Goal: Check status: Check status

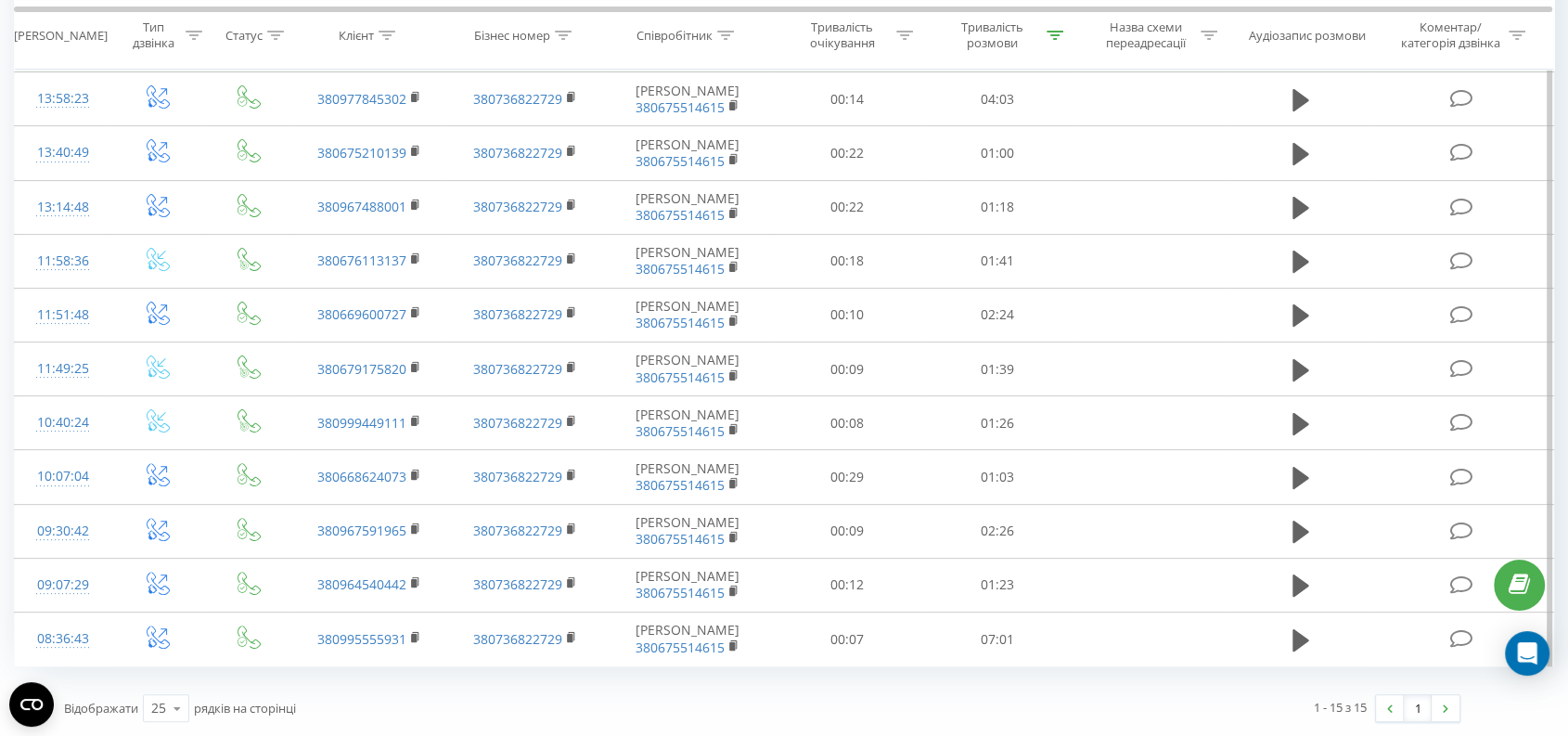
scroll to position [118, 0]
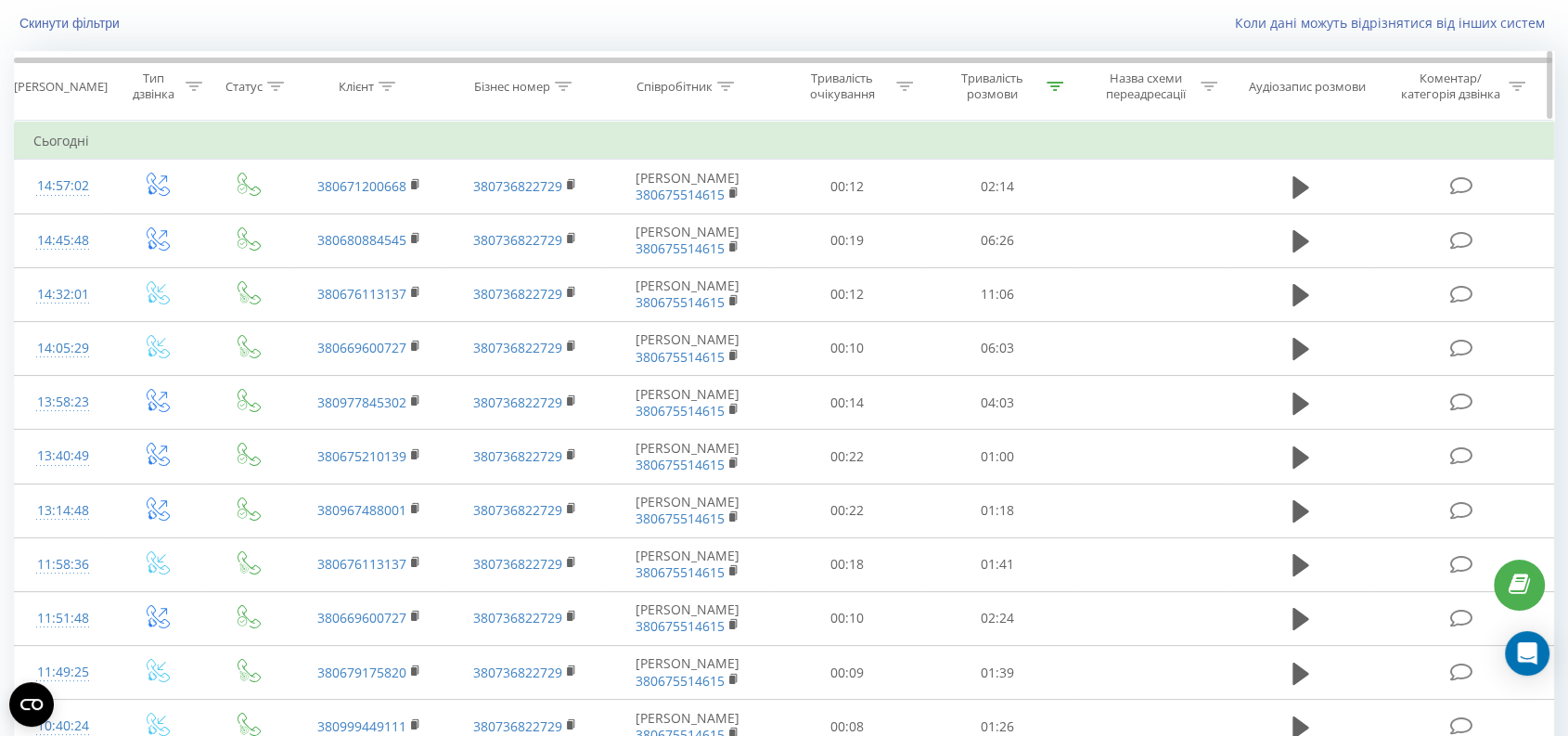
click at [1003, 81] on div "Тривалість розмови" at bounding box center [993, 86] width 99 height 32
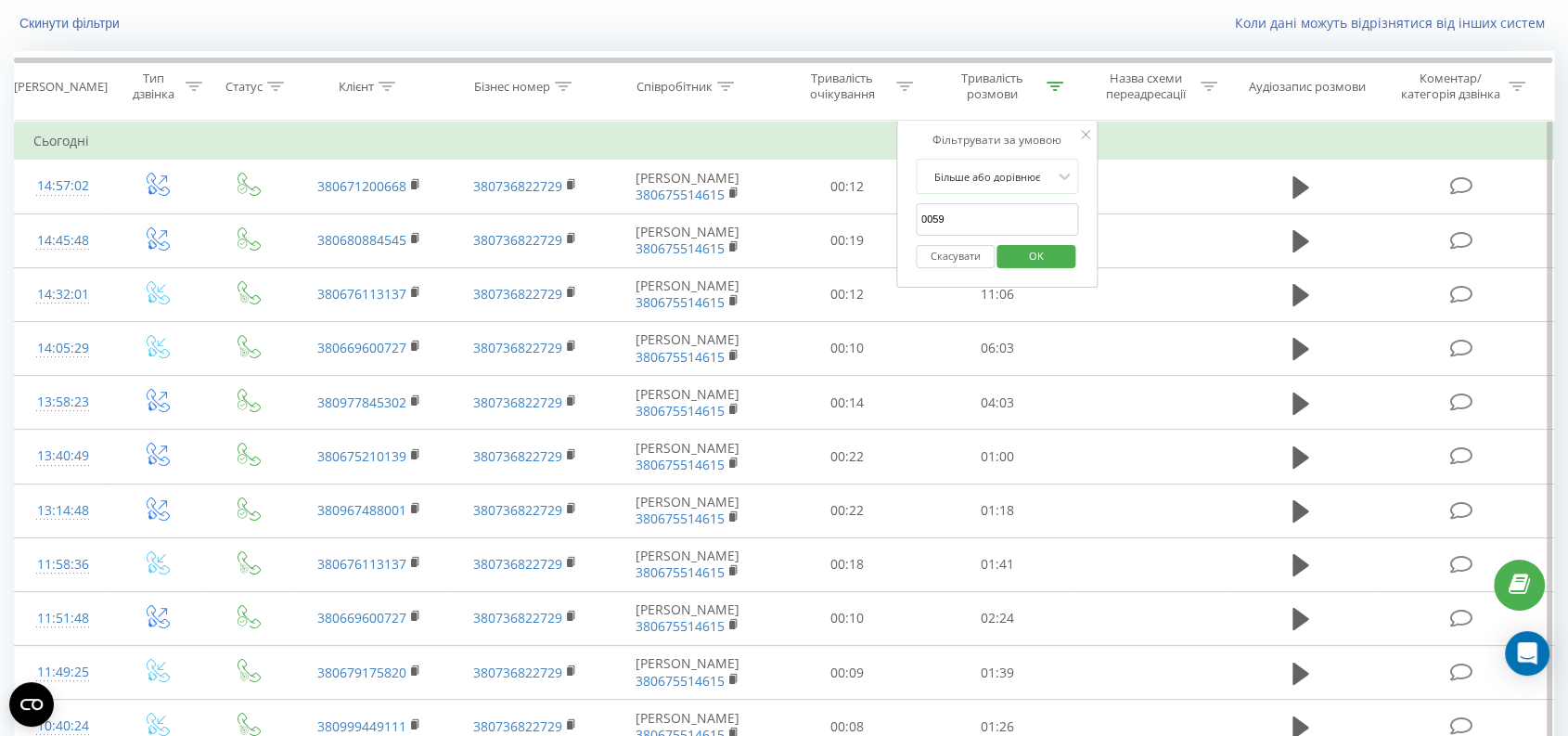
click at [1051, 266] on span "OK" at bounding box center [1036, 255] width 52 height 29
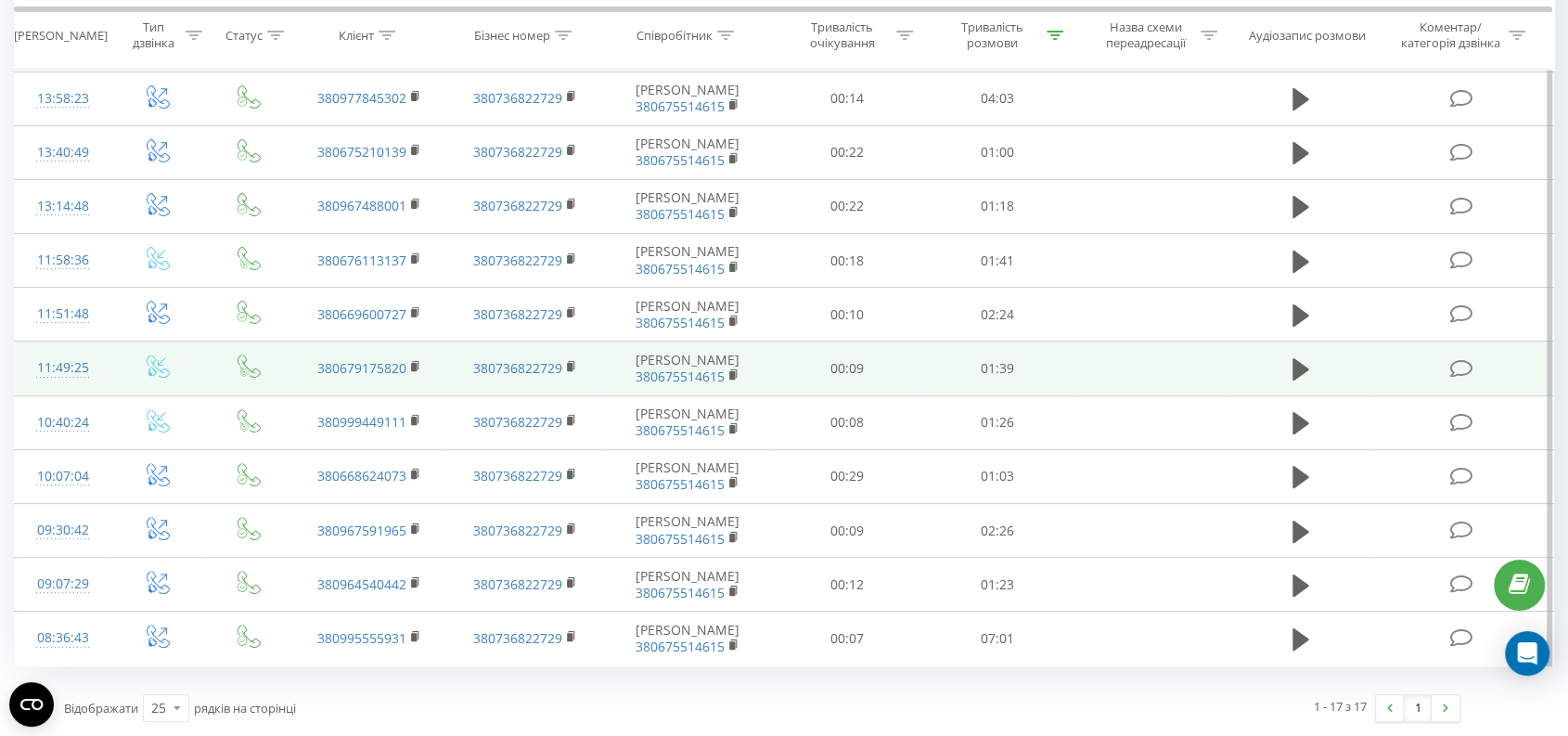
scroll to position [769, 0]
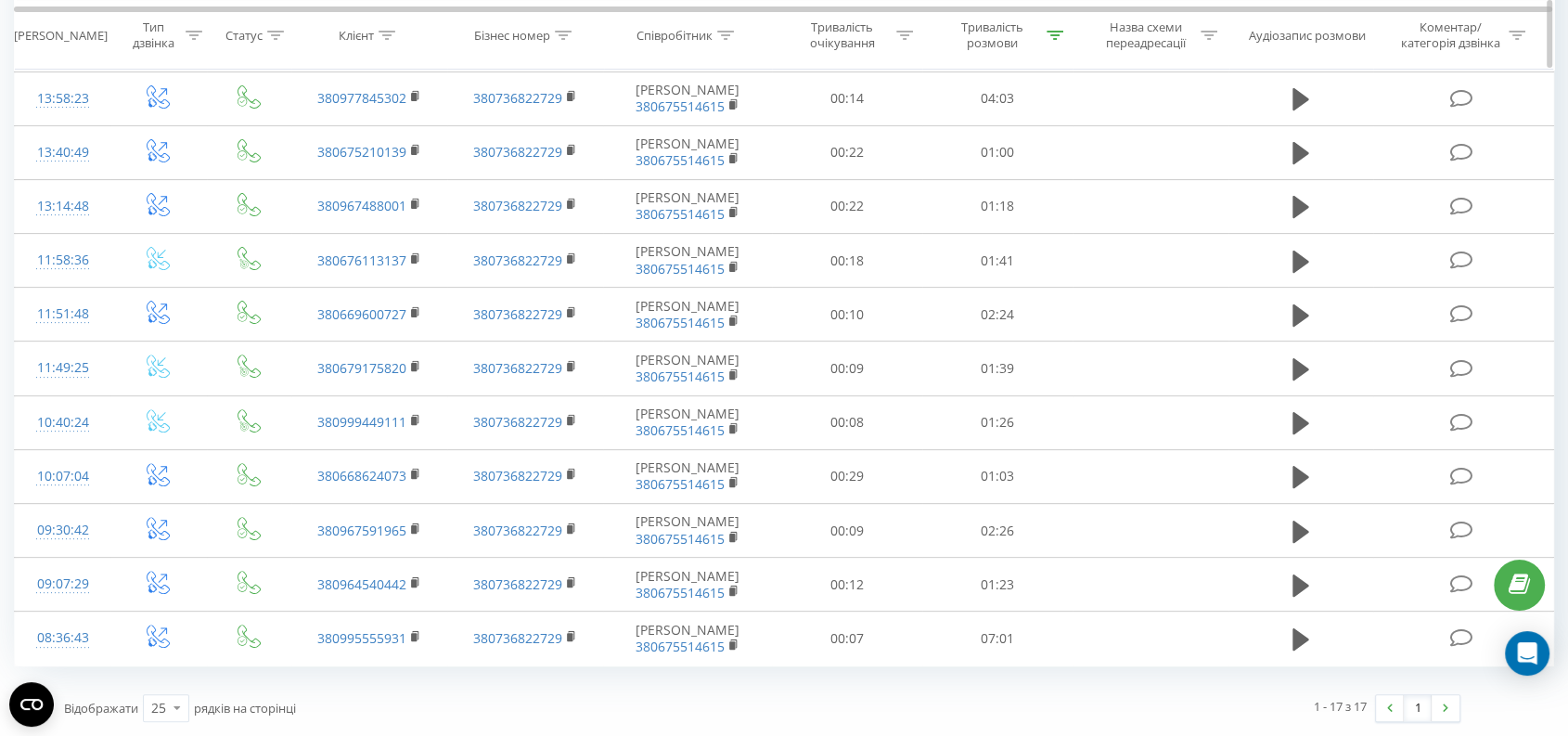
click at [1006, 35] on div "Тривалість розмови" at bounding box center [993, 36] width 99 height 32
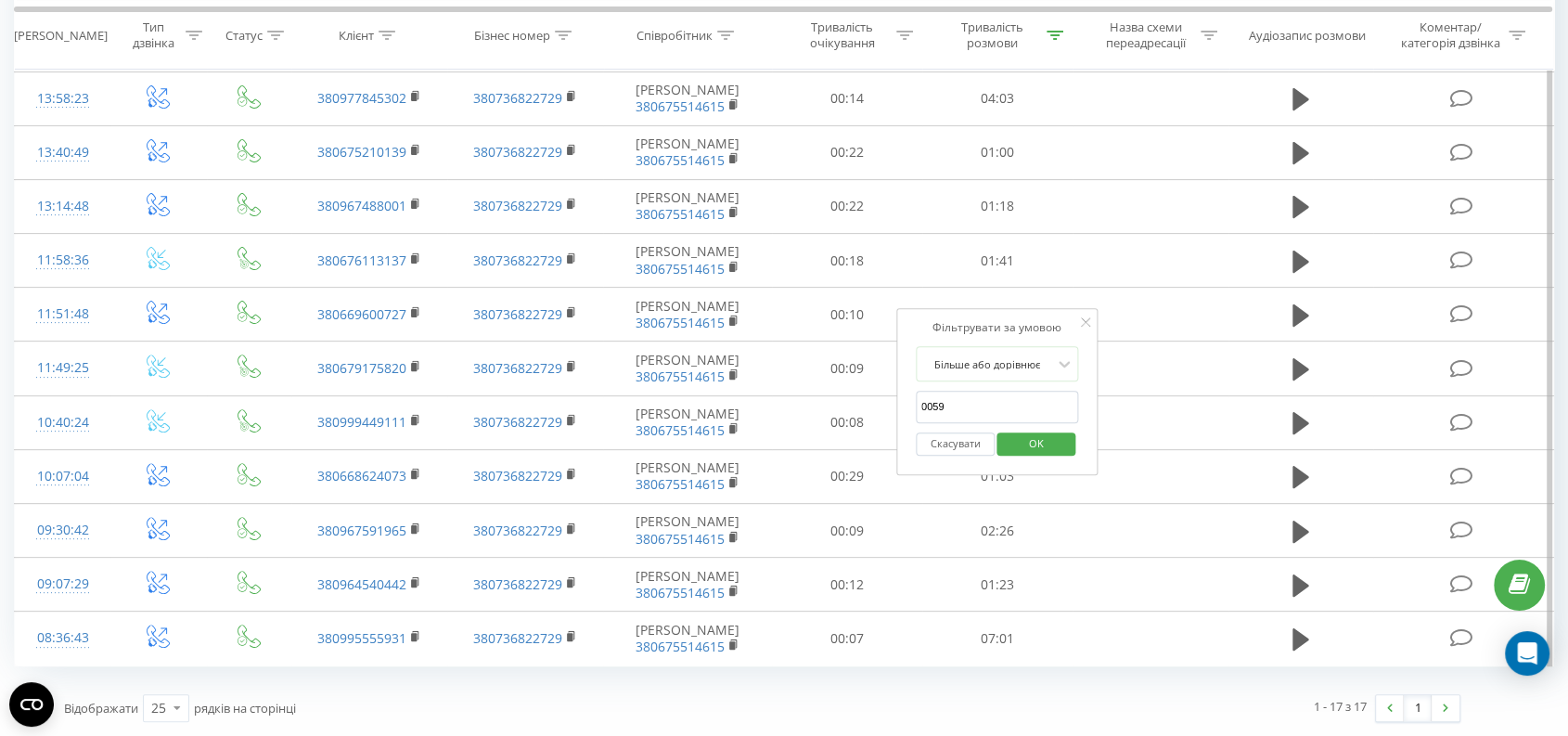
click at [1047, 428] on span "OK" at bounding box center [1036, 442] width 52 height 29
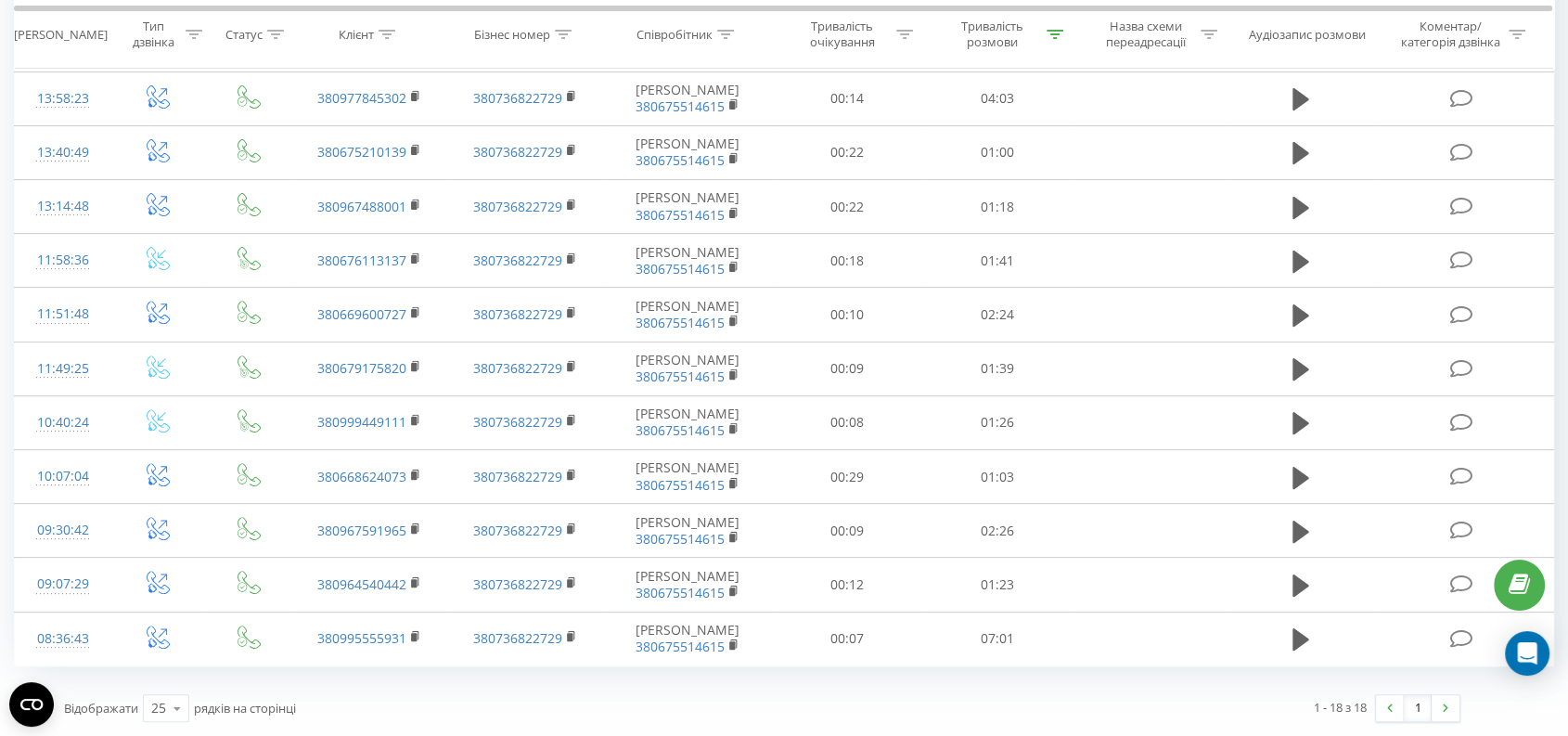
scroll to position [322, 0]
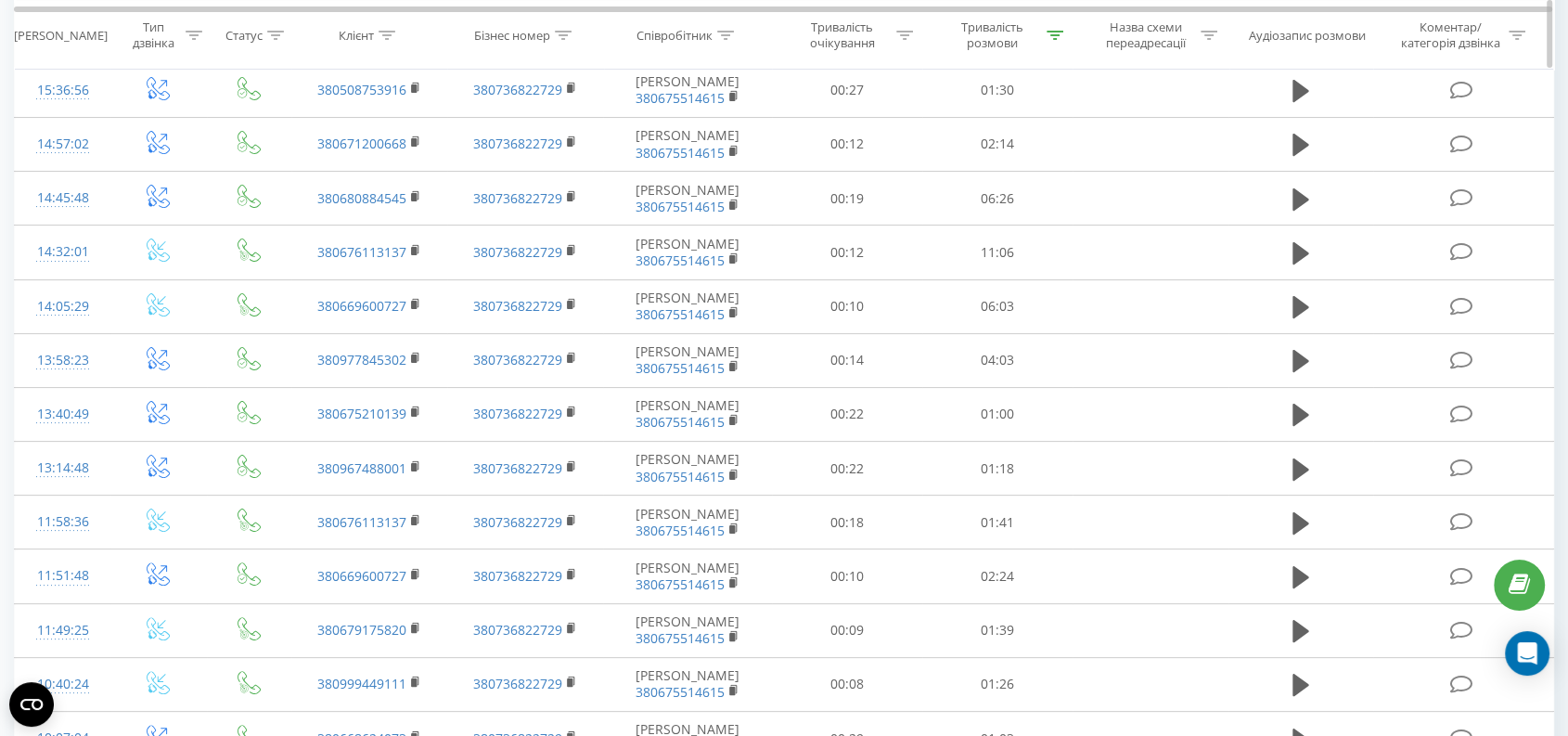
click at [979, 31] on div "Тривалість розмови" at bounding box center [993, 36] width 99 height 32
click at [1054, 202] on span "OK" at bounding box center [1036, 204] width 52 height 29
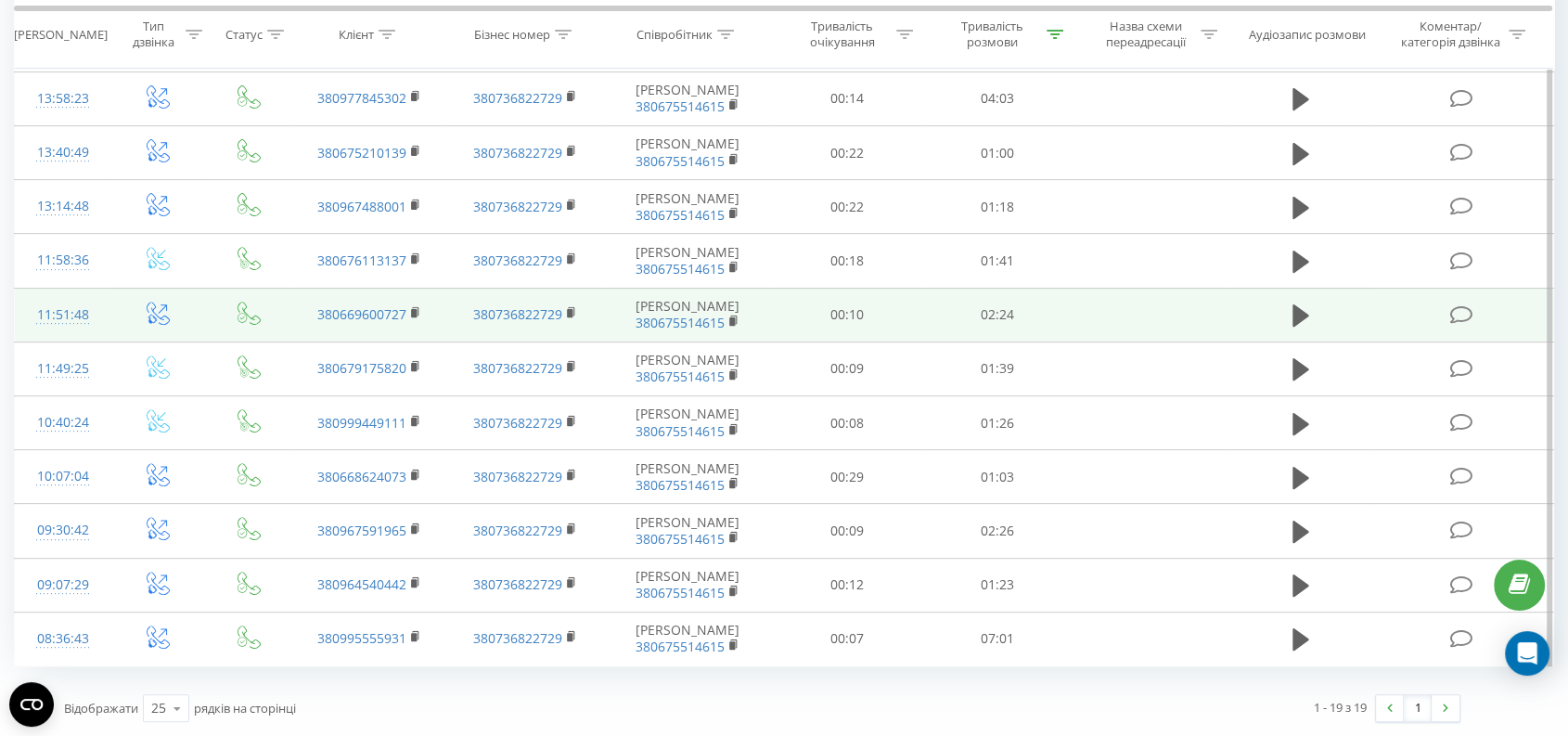
scroll to position [905, 0]
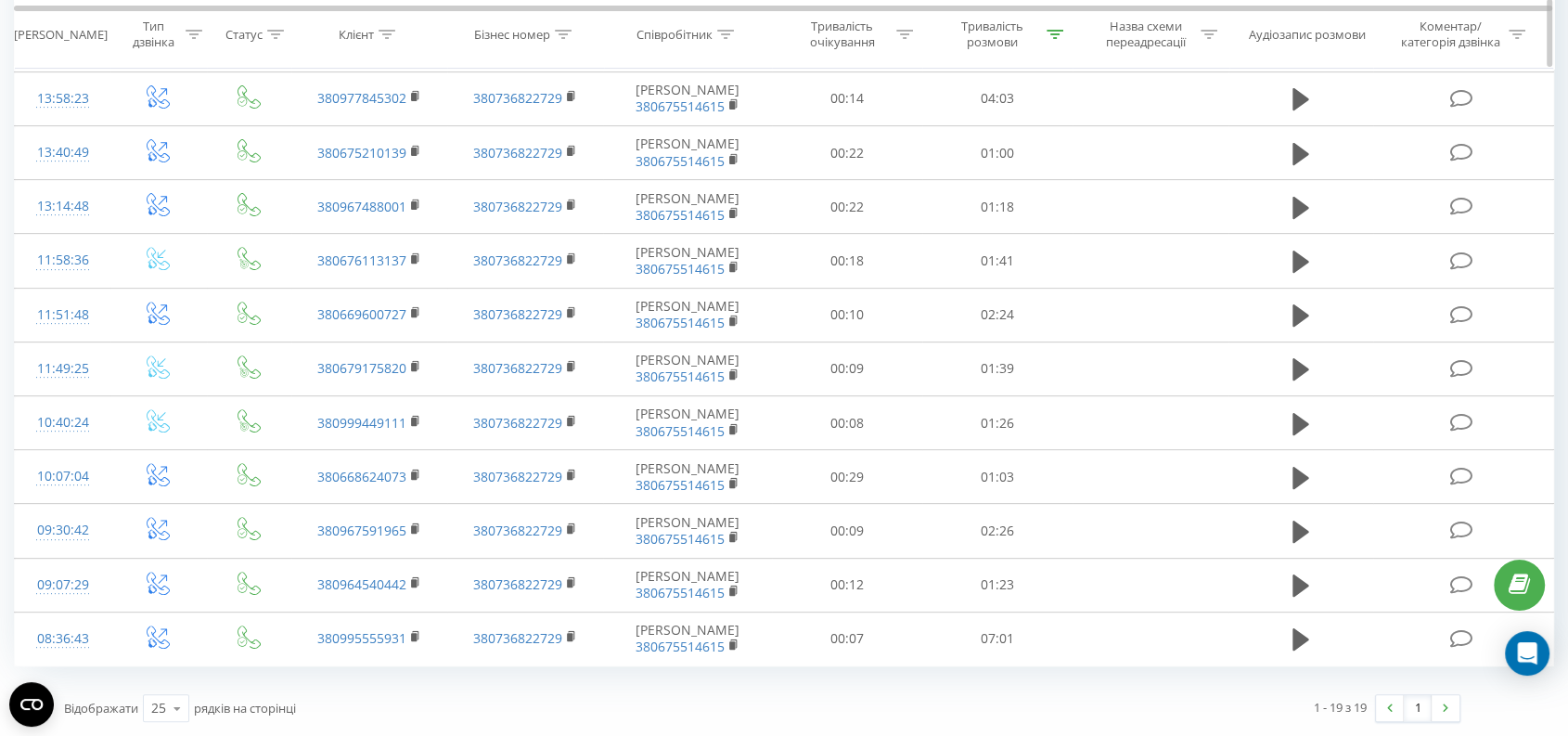
click at [980, 39] on div "Тривалість розмови" at bounding box center [993, 36] width 99 height 32
click at [1042, 458] on span "OK" at bounding box center [1036, 472] width 52 height 29
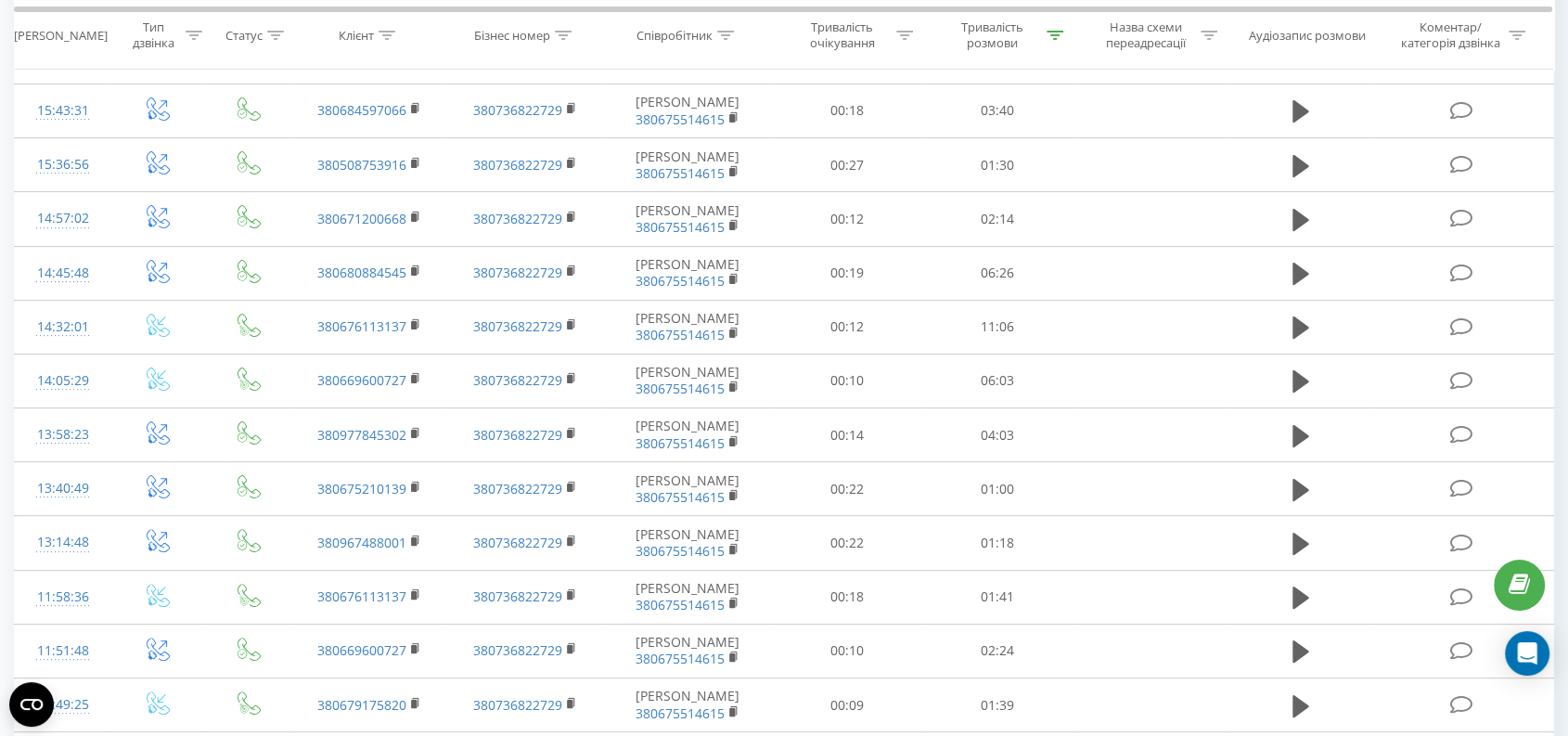
scroll to position [46, 0]
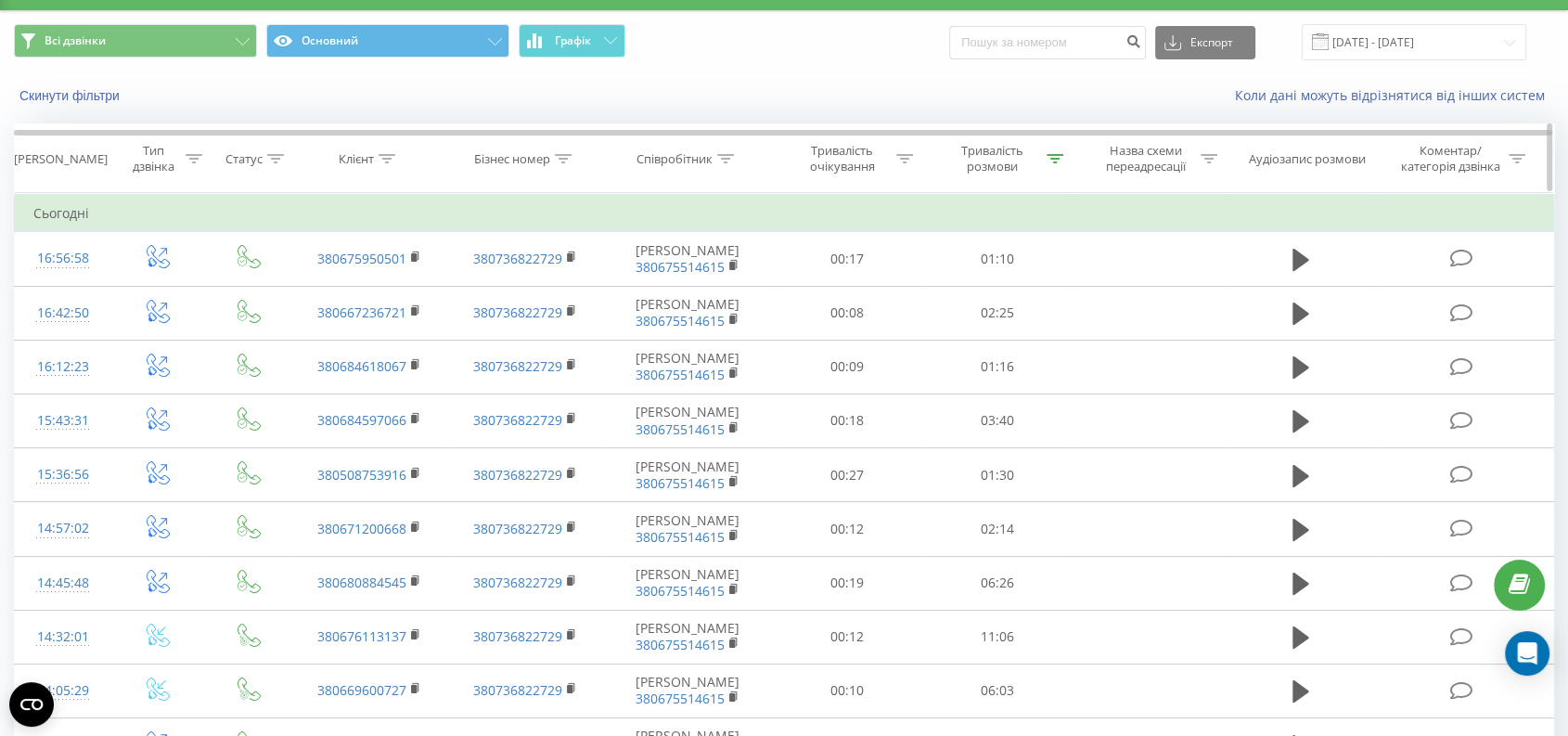
click at [992, 149] on div "Тривалість розмови" at bounding box center [993, 159] width 99 height 32
click at [1058, 326] on span "OK" at bounding box center [1036, 328] width 52 height 29
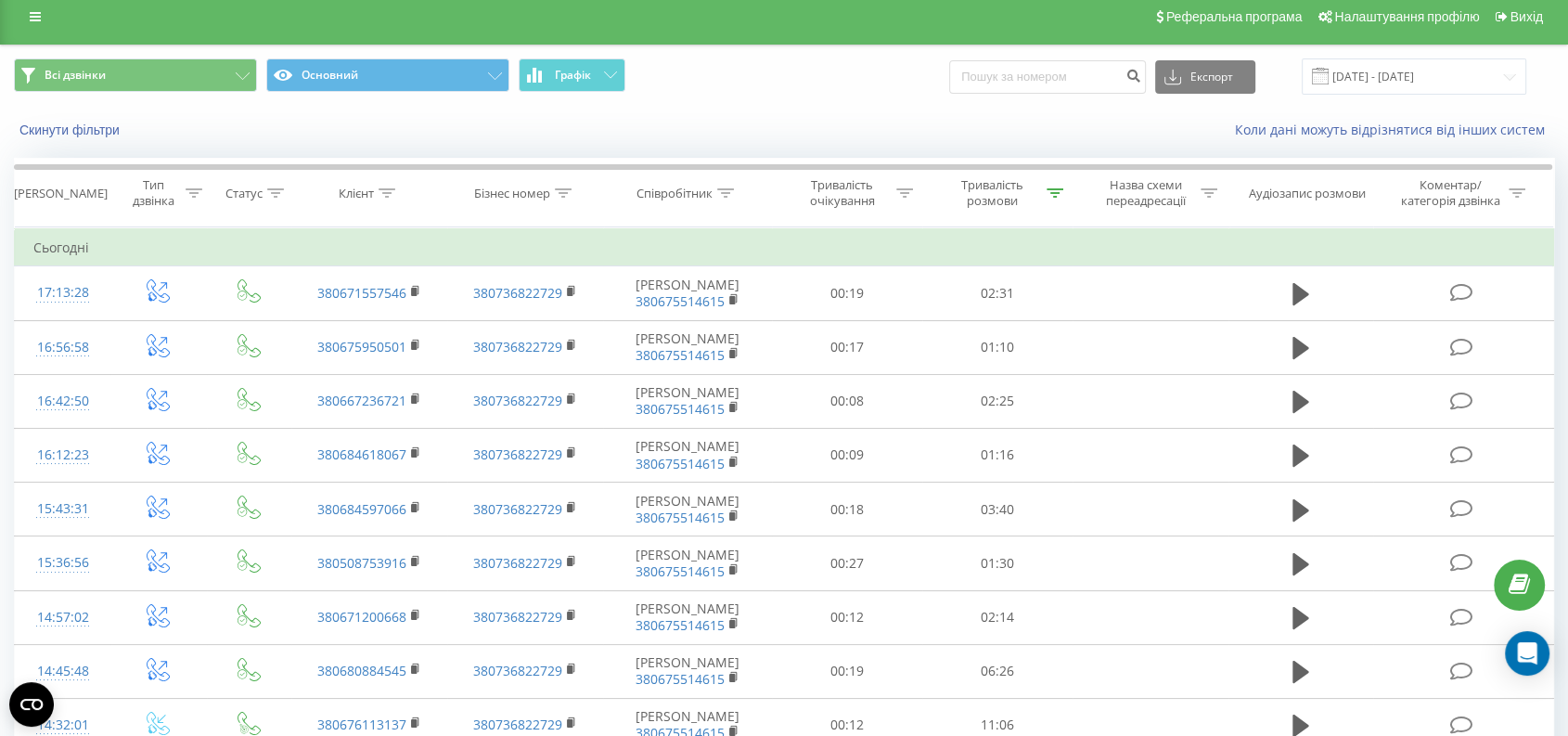
scroll to position [0, 0]
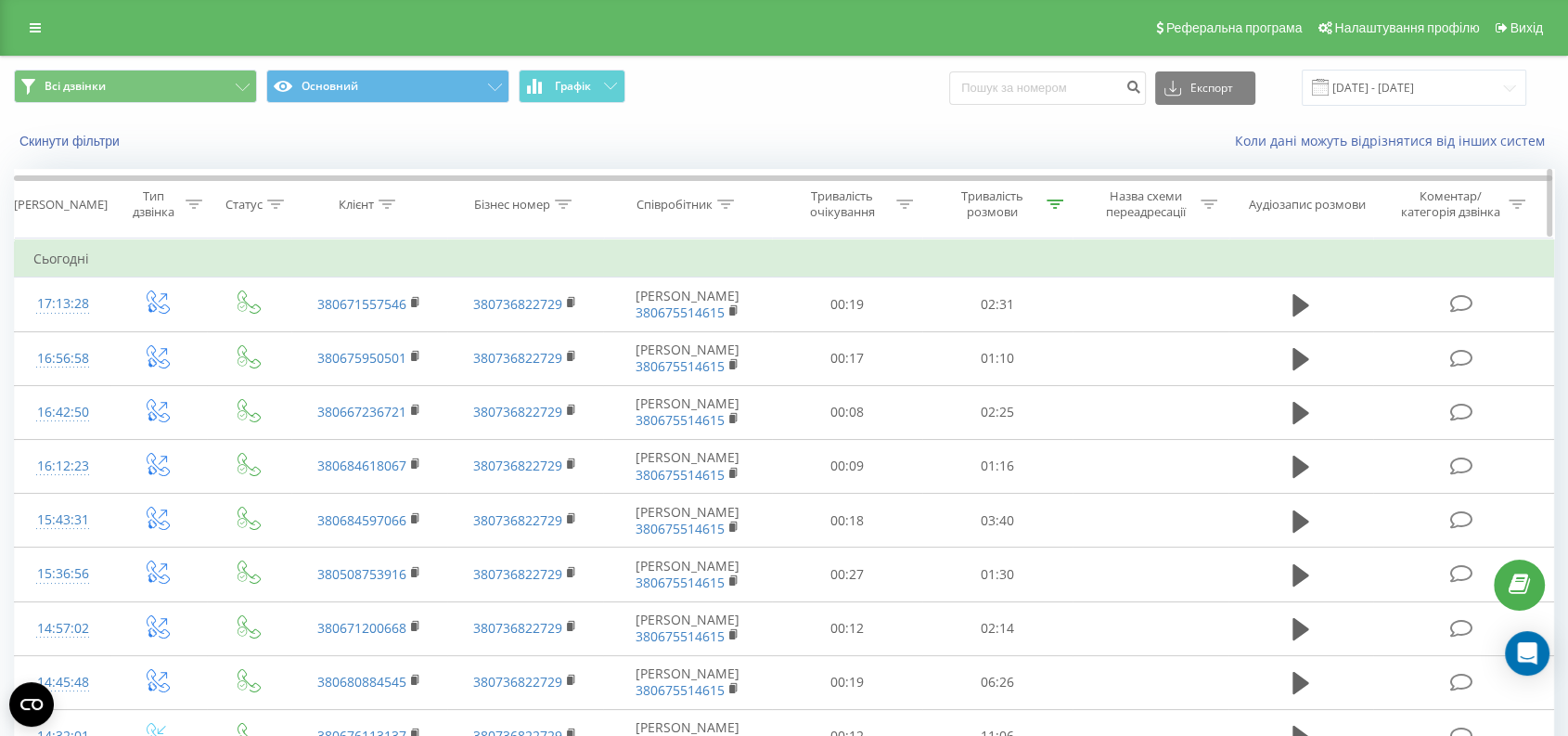
click at [999, 201] on div "Тривалість розмови" at bounding box center [993, 205] width 99 height 32
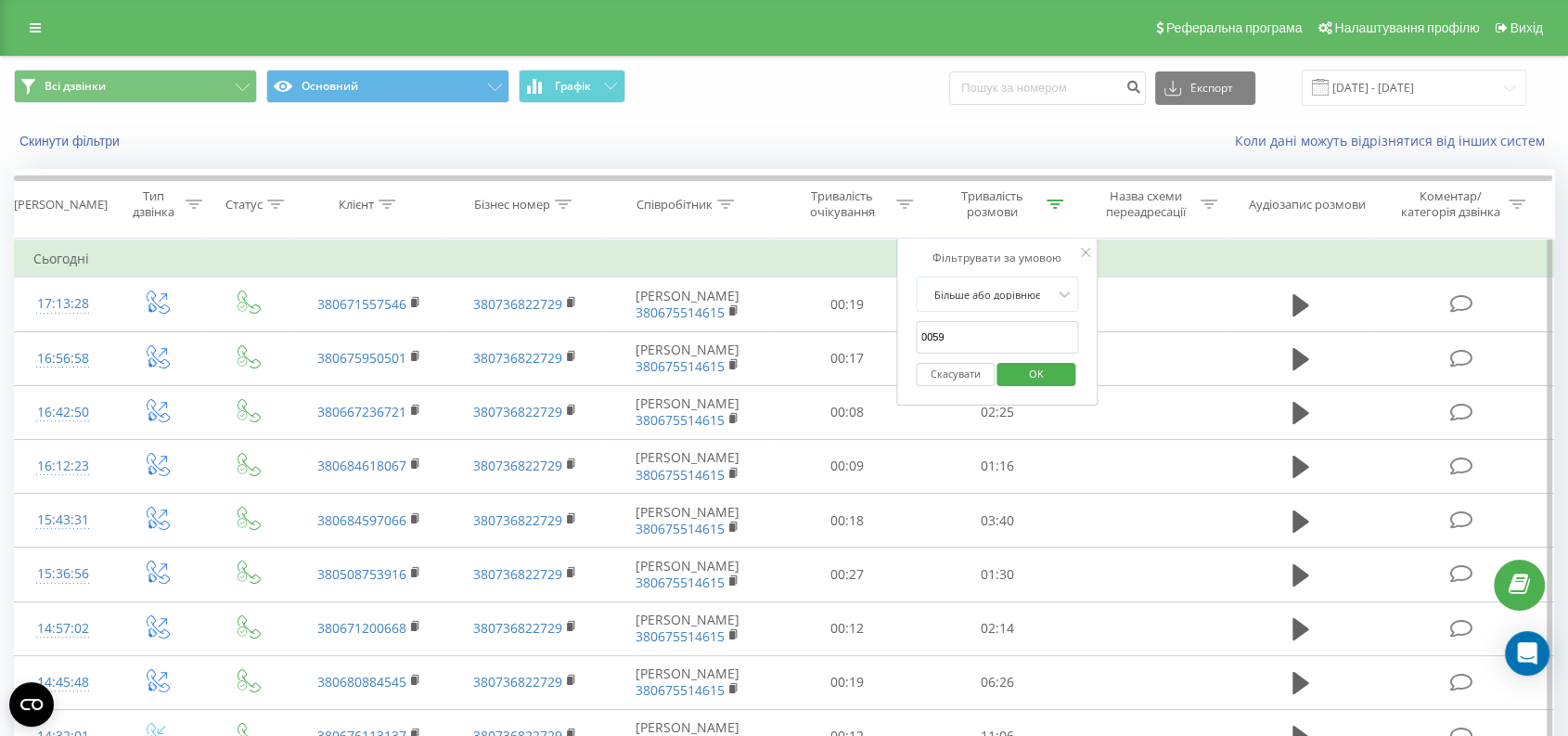
click at [963, 378] on button "Скасувати" at bounding box center [955, 373] width 78 height 23
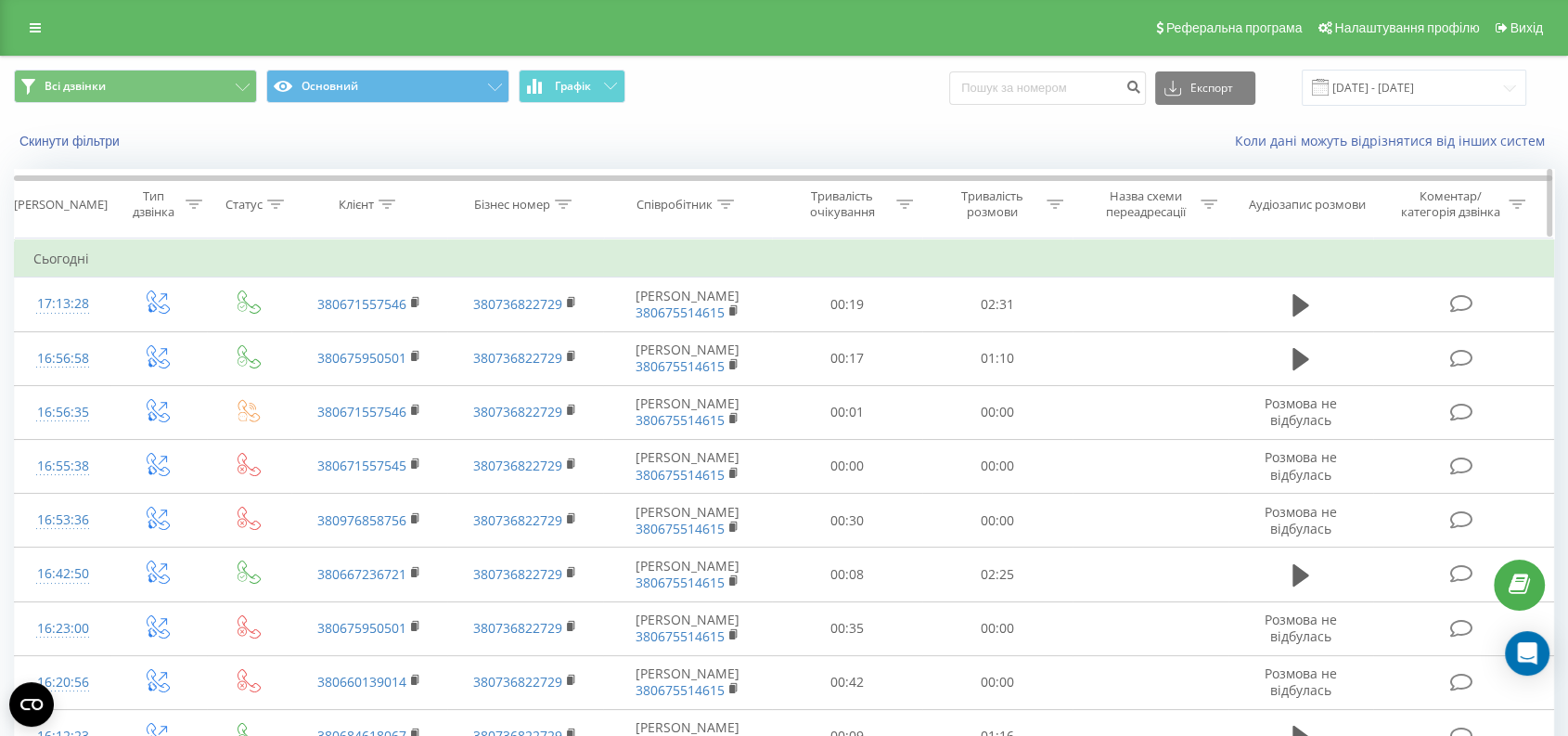
click at [986, 199] on div "Тривалість розмови" at bounding box center [993, 205] width 99 height 32
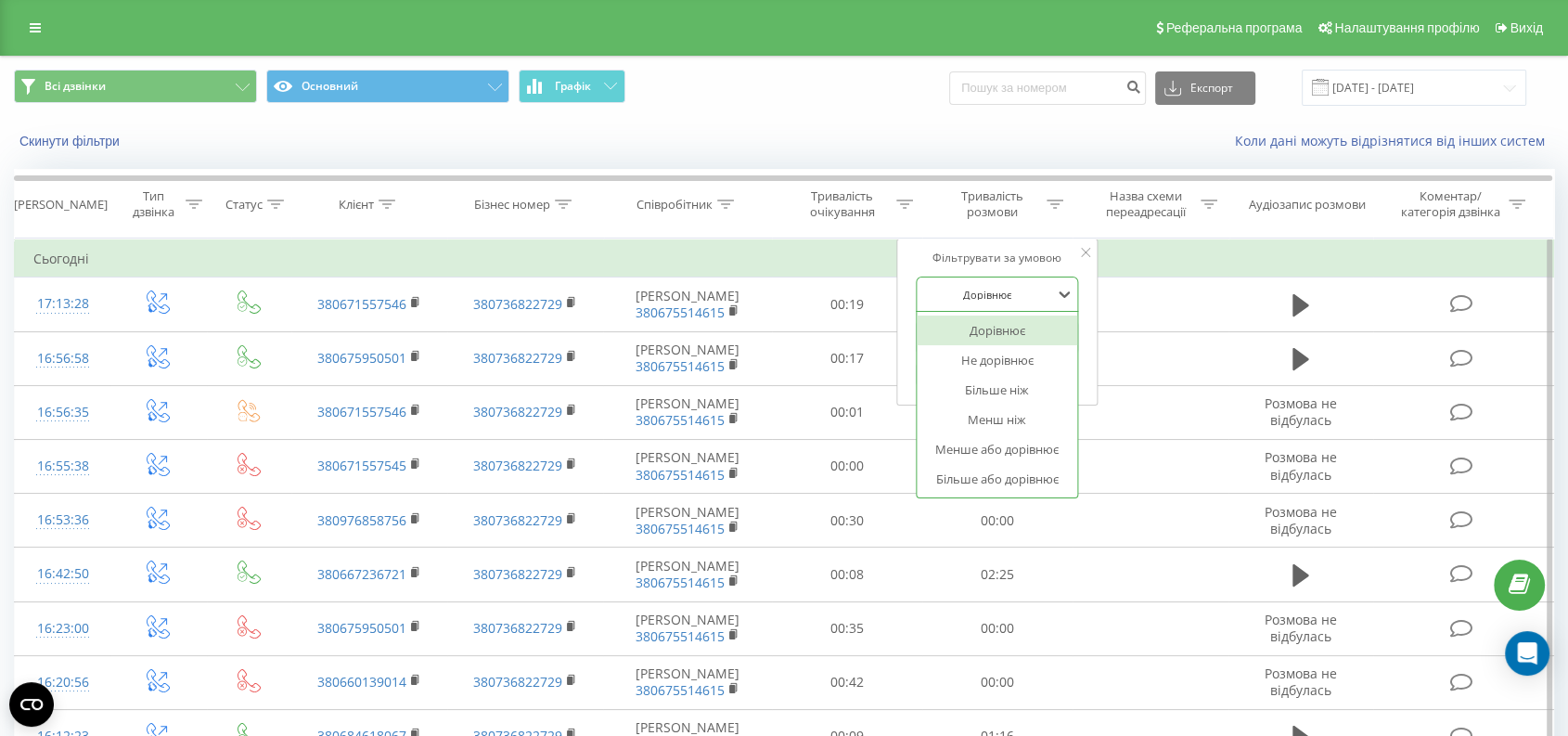
click at [1001, 291] on div at bounding box center [987, 295] width 132 height 18
drag, startPoint x: 965, startPoint y: 470, endPoint x: 960, endPoint y: 399, distance: 71.2
click at [964, 469] on div "Більше або дорівнює" at bounding box center [998, 479] width 161 height 30
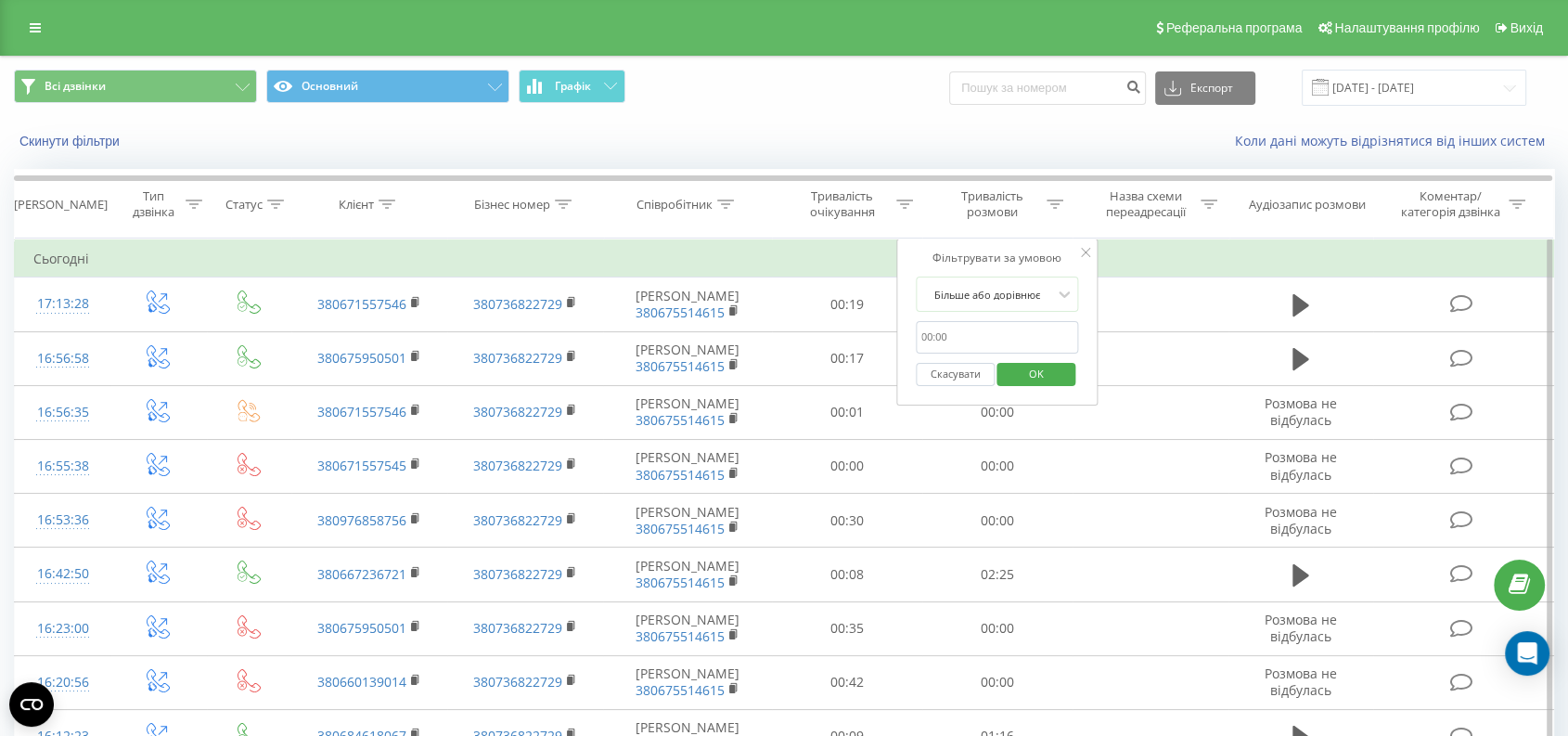
click at [973, 340] on input "0059" at bounding box center [998, 337] width 163 height 33
type input "0059"
drag, startPoint x: 1037, startPoint y: 369, endPoint x: 1061, endPoint y: 344, distance: 34.7
click at [1038, 369] on span "OK" at bounding box center [1036, 372] width 52 height 29
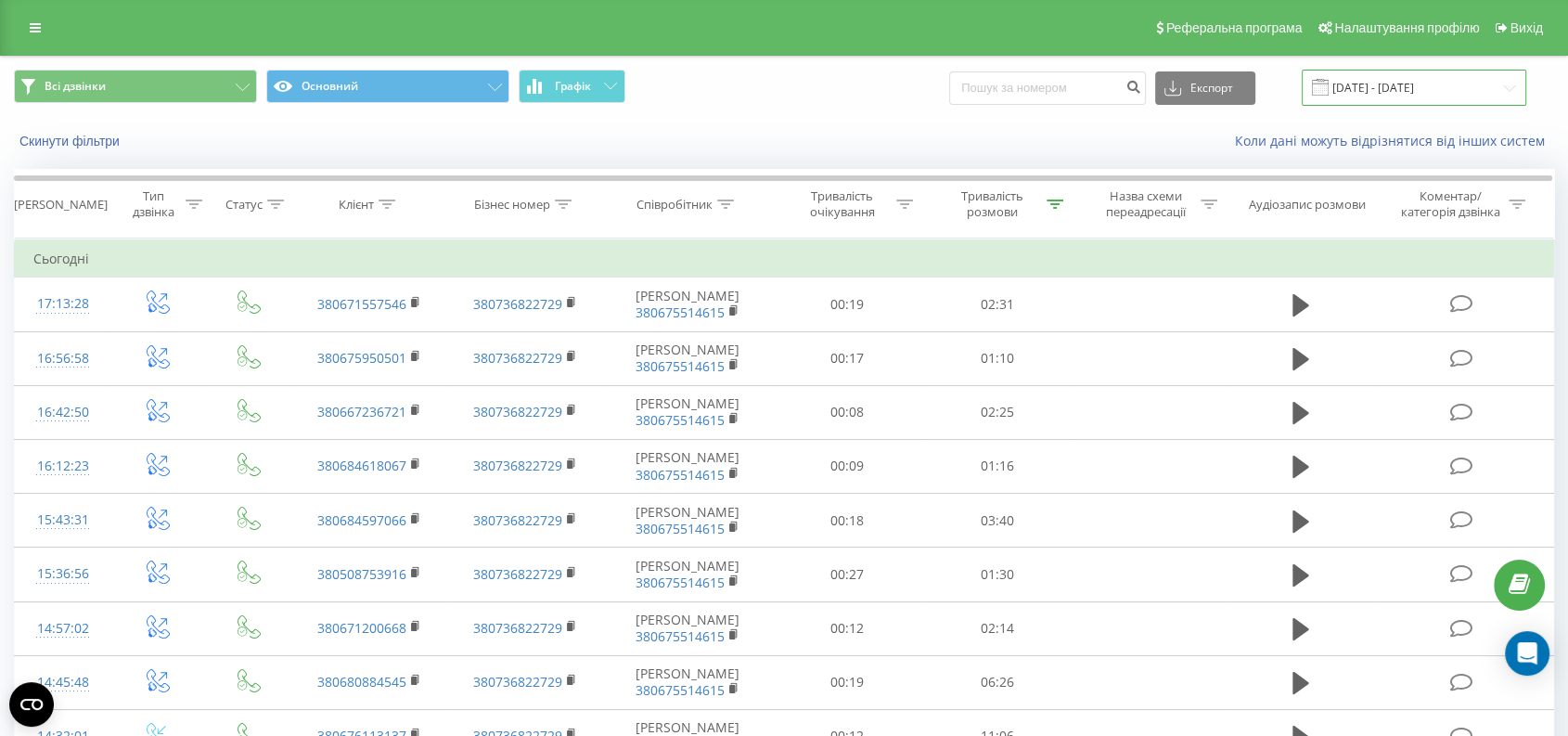
click at [1409, 90] on input "[DATE] - [DATE]" at bounding box center [1414, 87] width 225 height 36
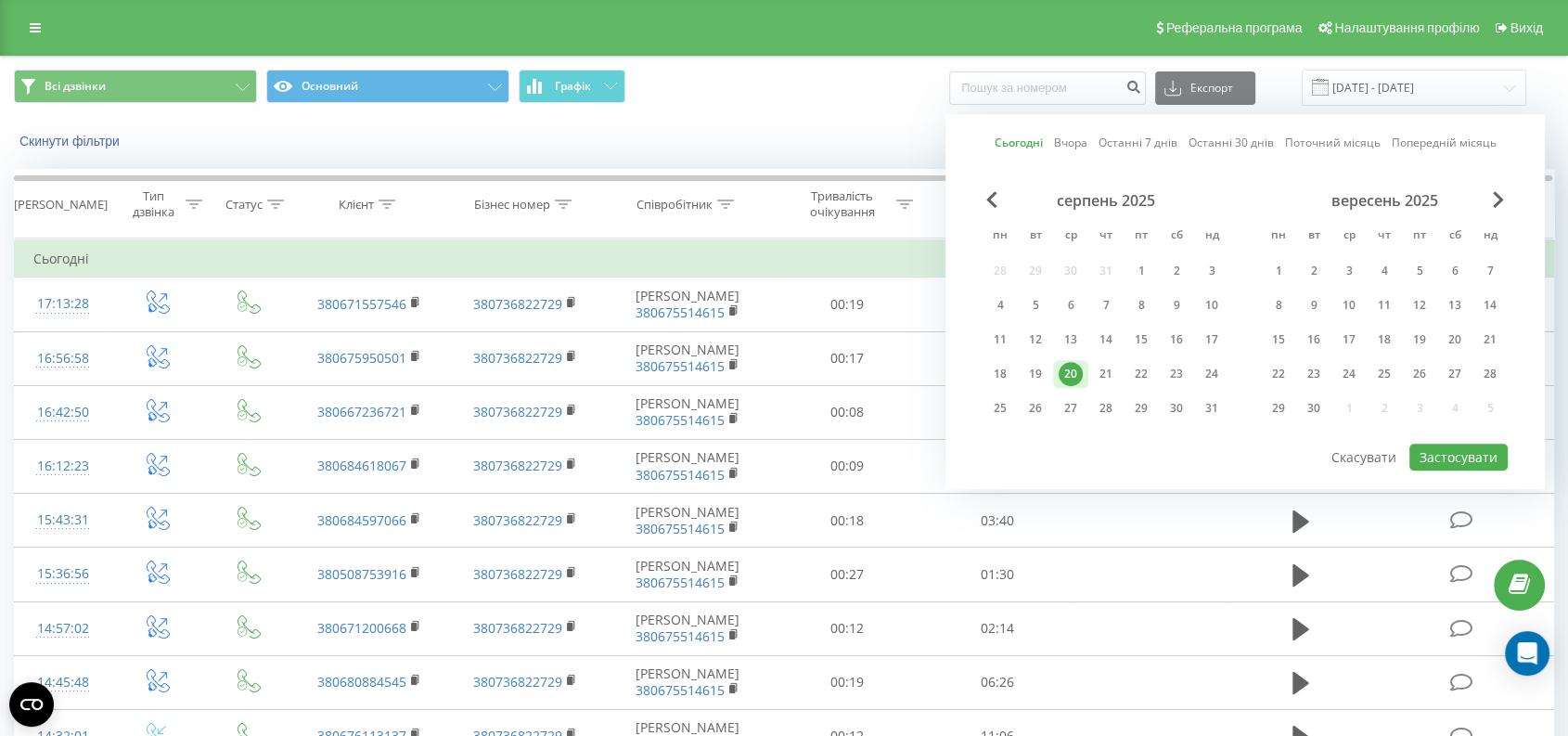
click at [1300, 145] on link "Поточний місяць" at bounding box center [1333, 143] width 95 height 18
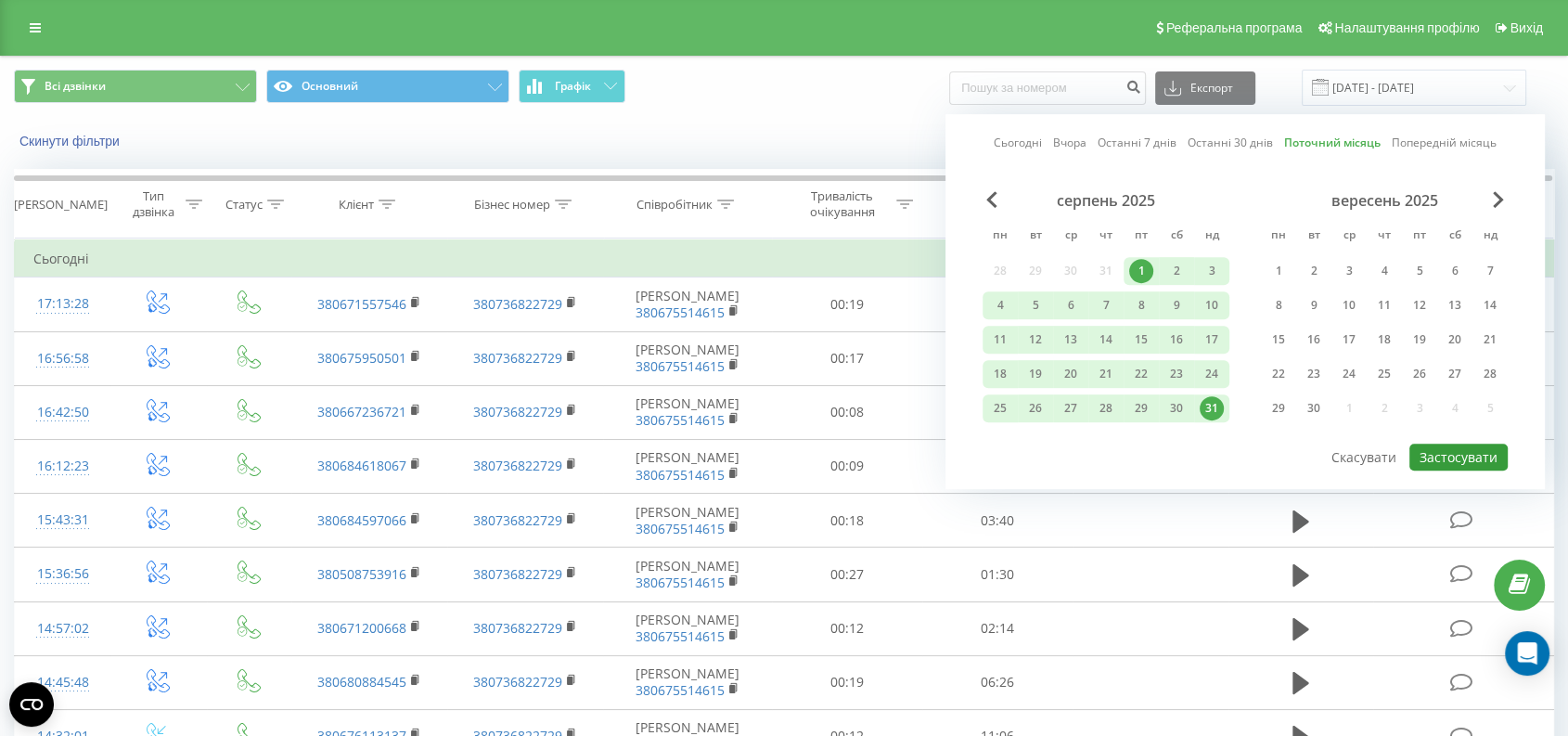
click at [1447, 443] on button "Застосувати" at bounding box center [1458, 456] width 98 height 27
type input "[DATE] - [DATE]"
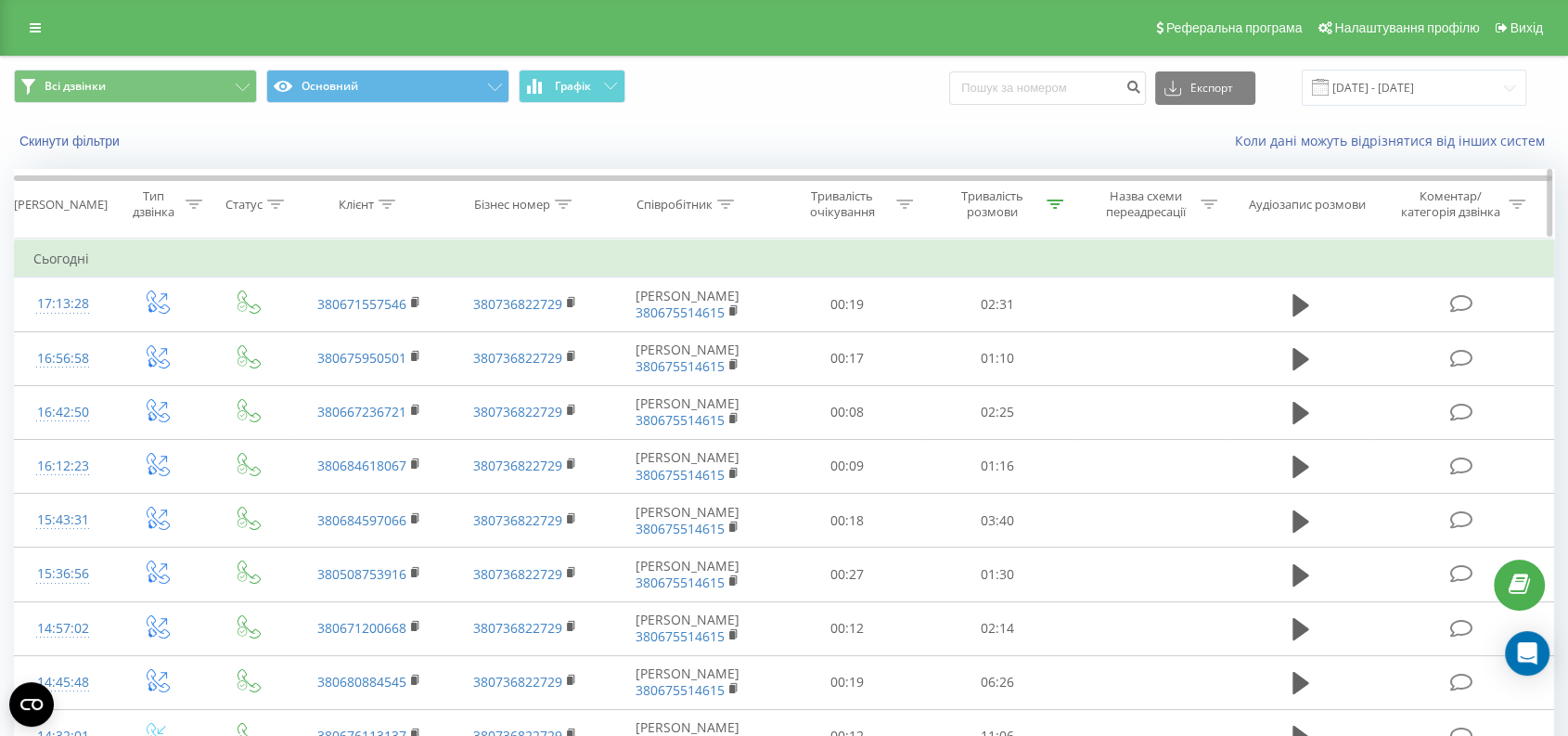
click at [989, 215] on div "Тривалість розмови" at bounding box center [993, 205] width 99 height 32
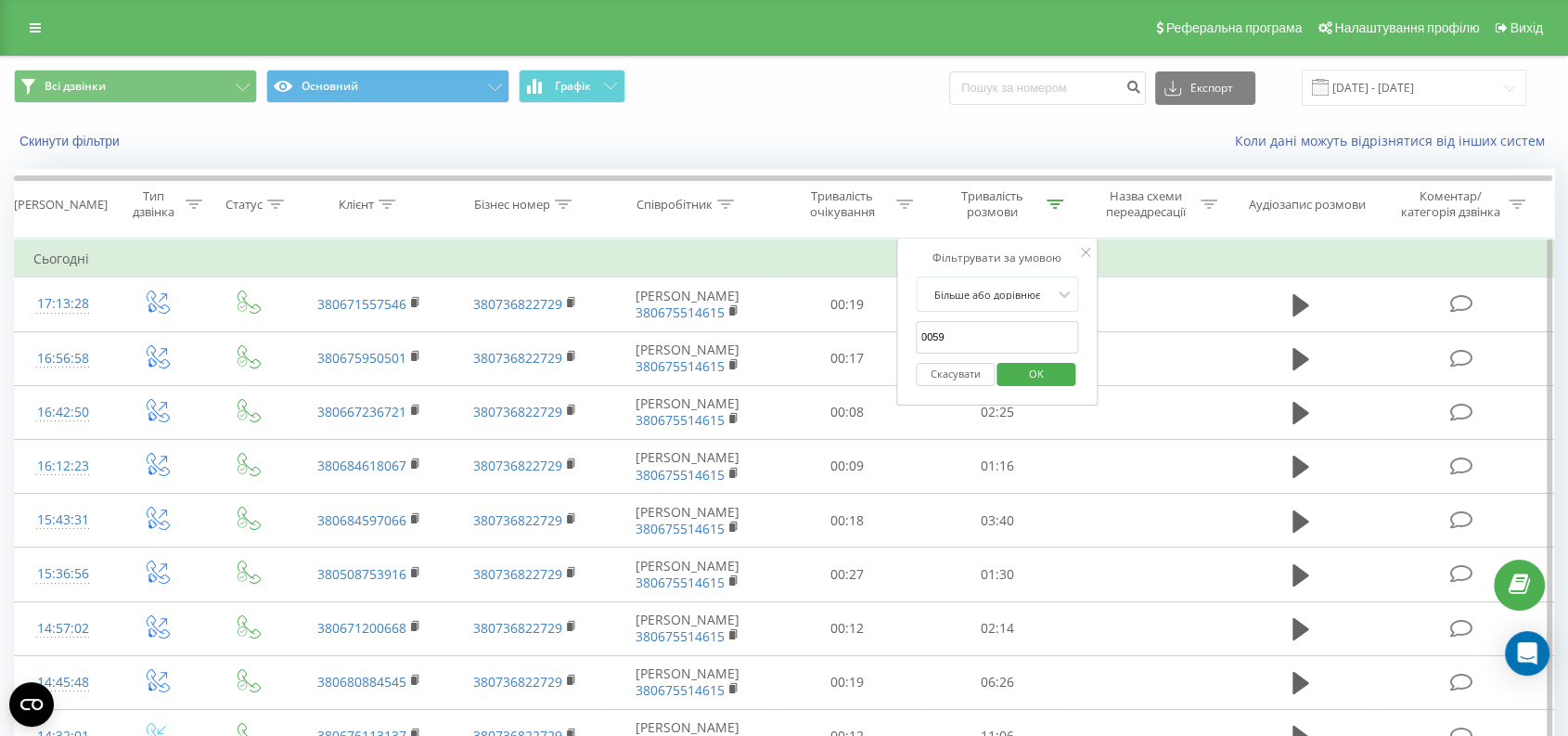
click at [1044, 371] on span "OK" at bounding box center [1036, 372] width 52 height 29
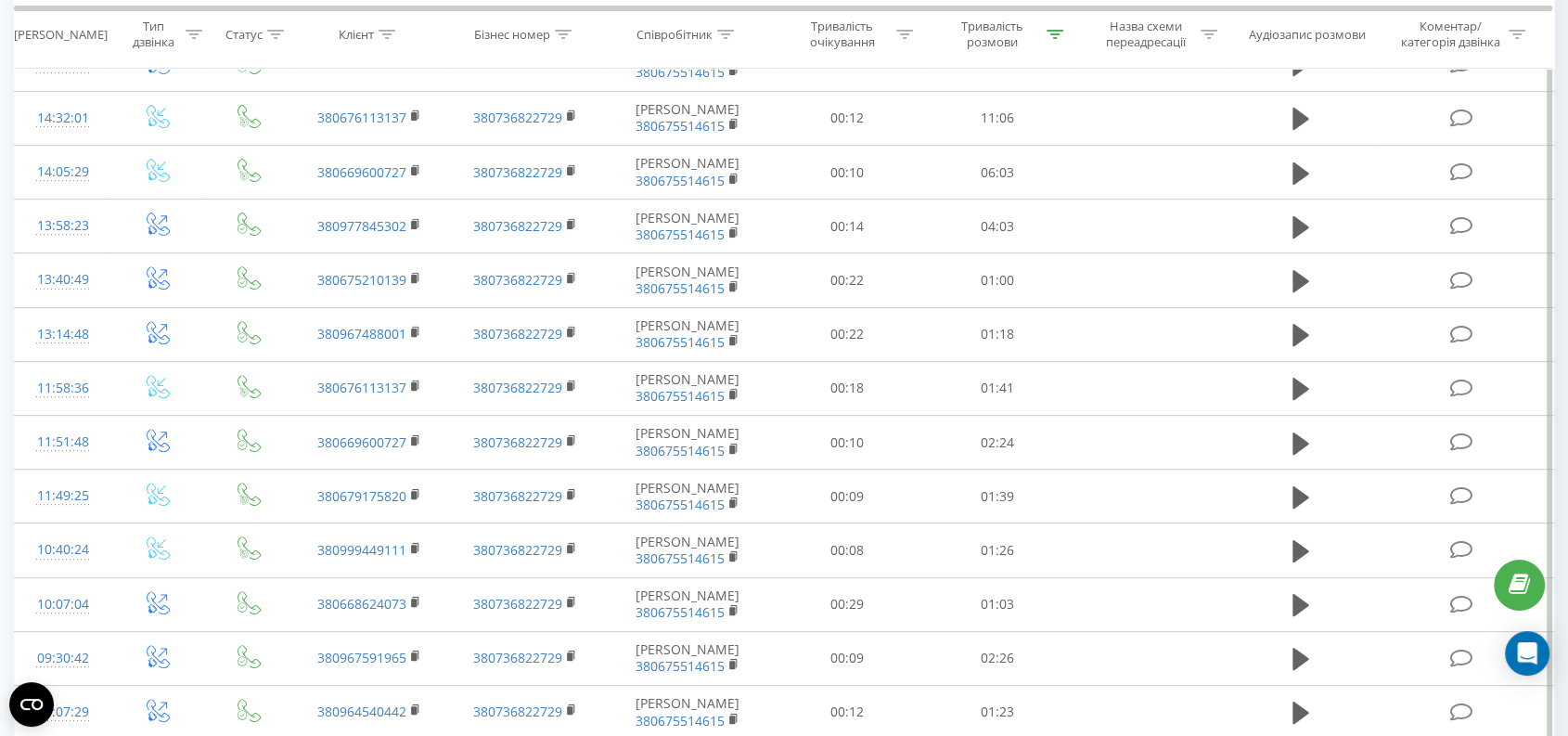
scroll to position [1352, 0]
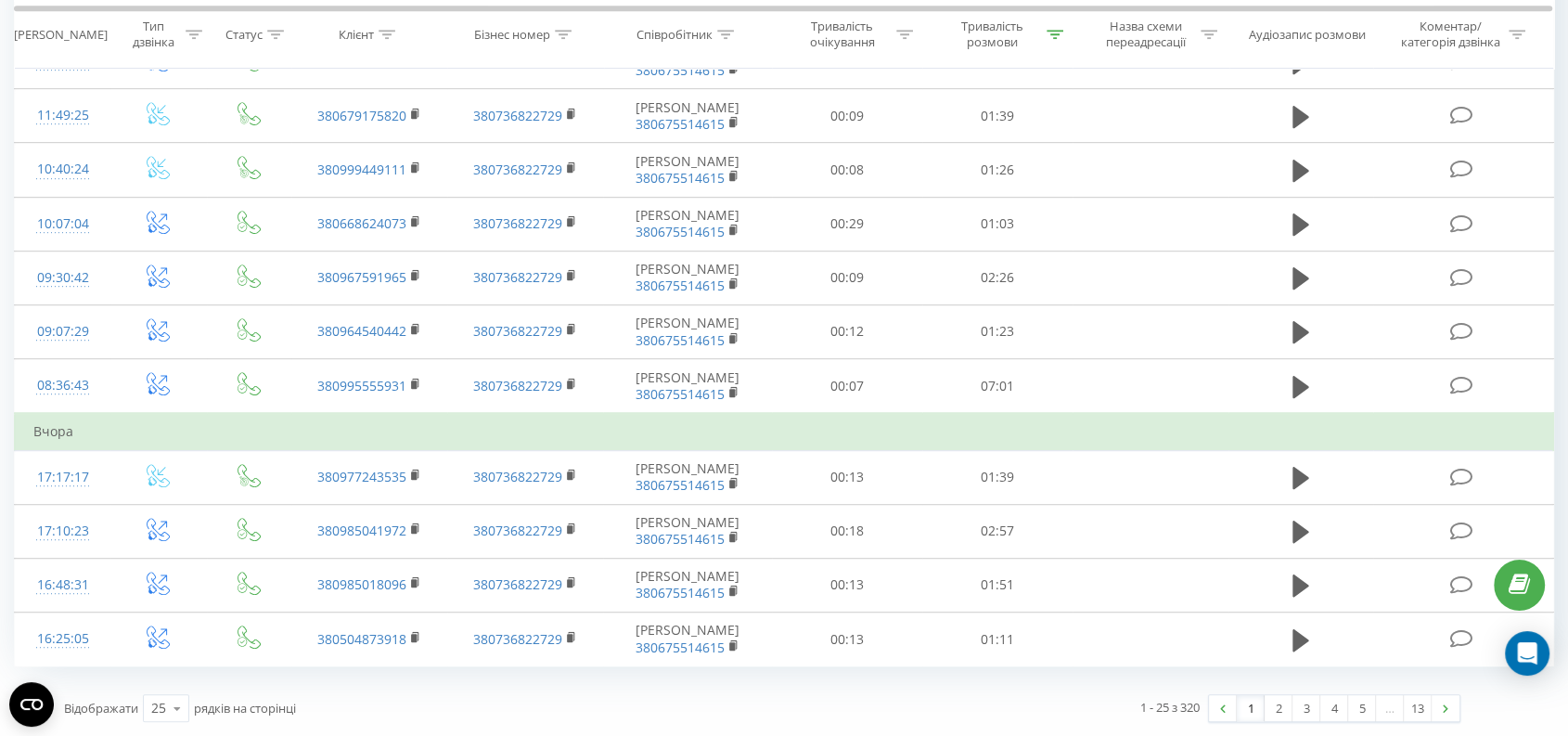
click at [364, 714] on div "Відображати 25 10 25 50 100 рядків на сторінці" at bounding box center [406, 707] width 711 height 54
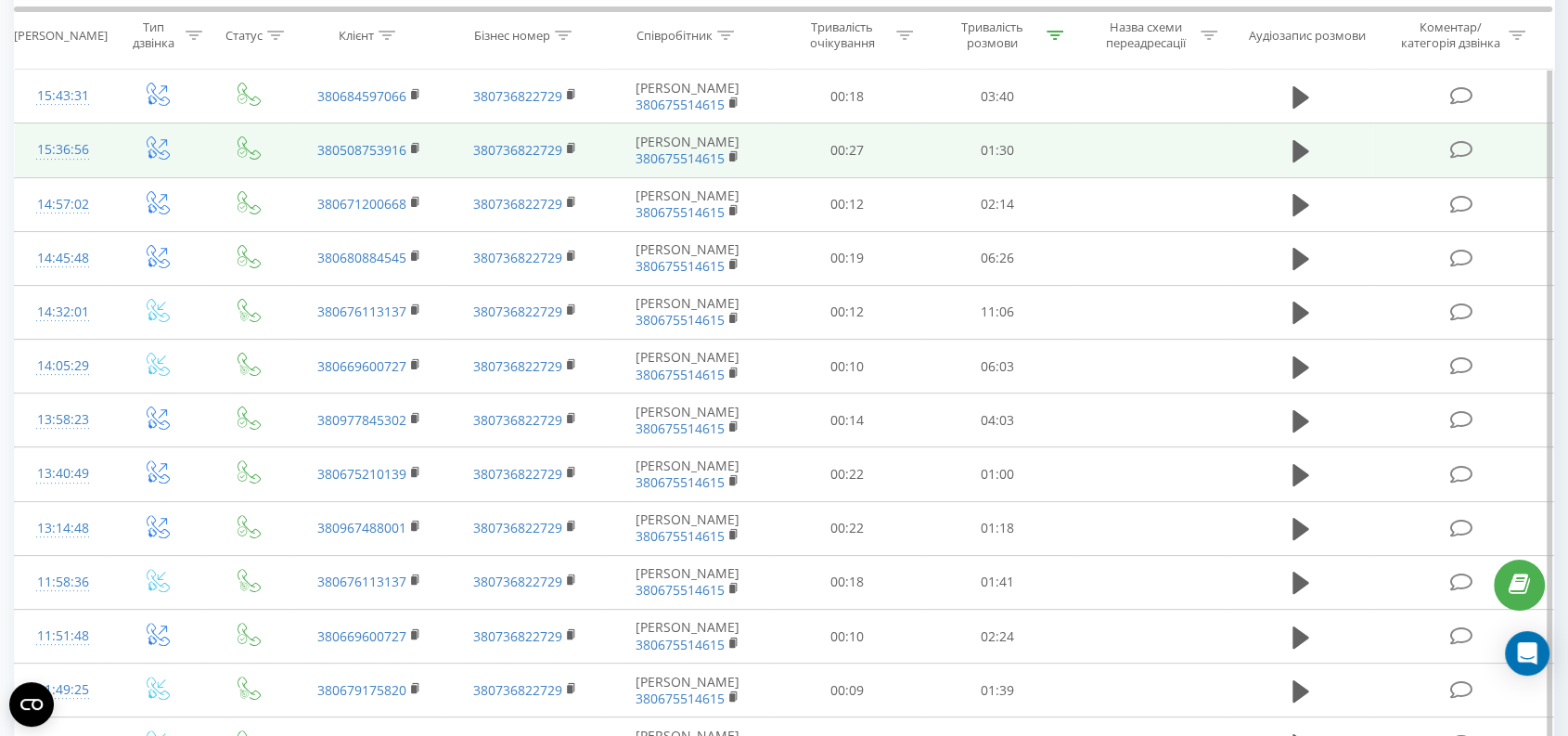
scroll to position [0, 0]
